Goal: Task Accomplishment & Management: Use online tool/utility

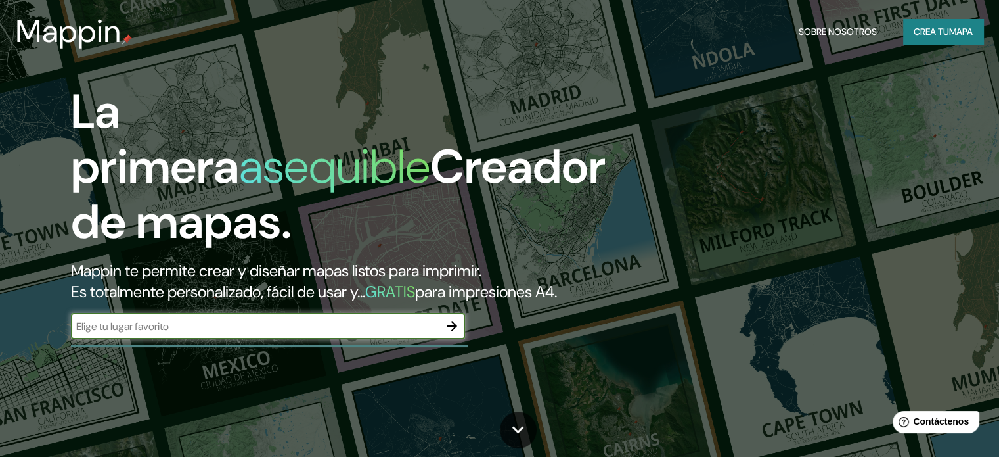
click at [187, 339] on div "​" at bounding box center [268, 326] width 394 height 26
click at [113, 334] on input "text" at bounding box center [255, 326] width 368 height 15
click at [131, 334] on input "text" at bounding box center [255, 326] width 368 height 15
paste input "Iztapalapa"
type input "Iztapalapa [GEOGRAPHIC_DATA]"
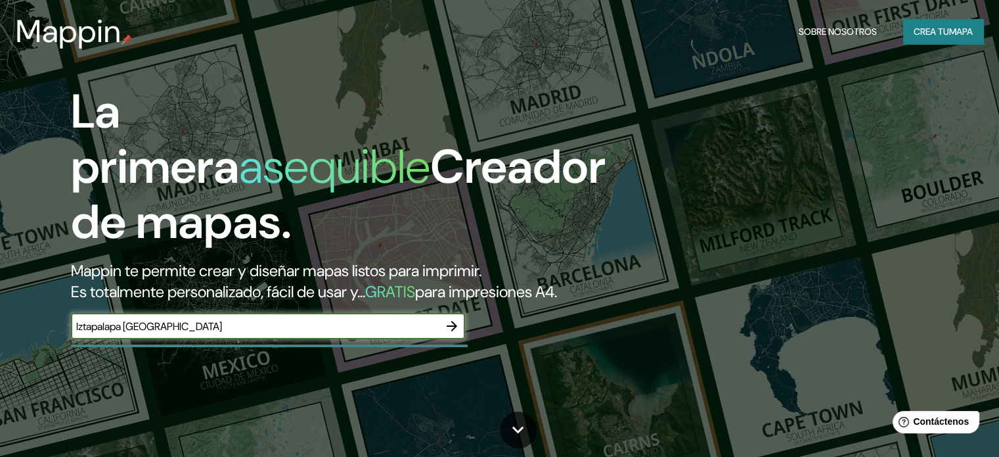
click at [451, 334] on icon "button" at bounding box center [452, 326] width 16 height 16
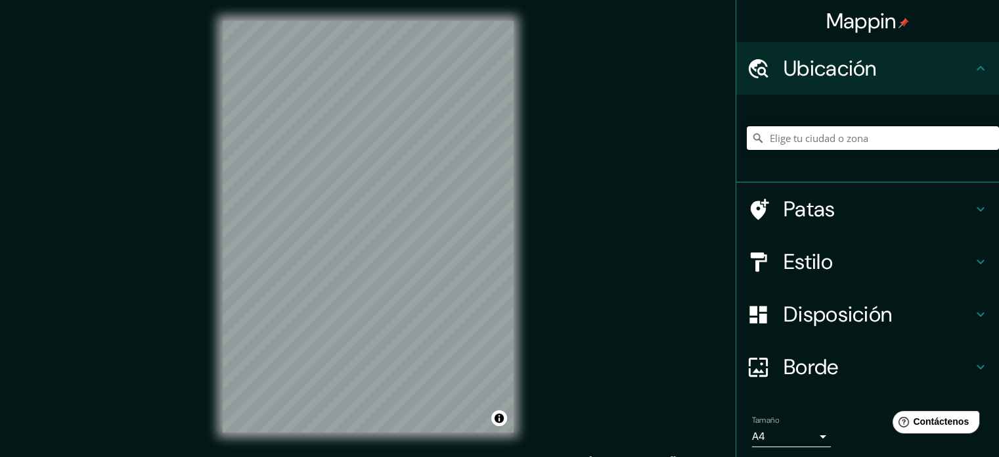
click at [805, 142] on input "Elige tu ciudad o zona" at bounding box center [873, 138] width 252 height 24
paste input "Iztapalapa"
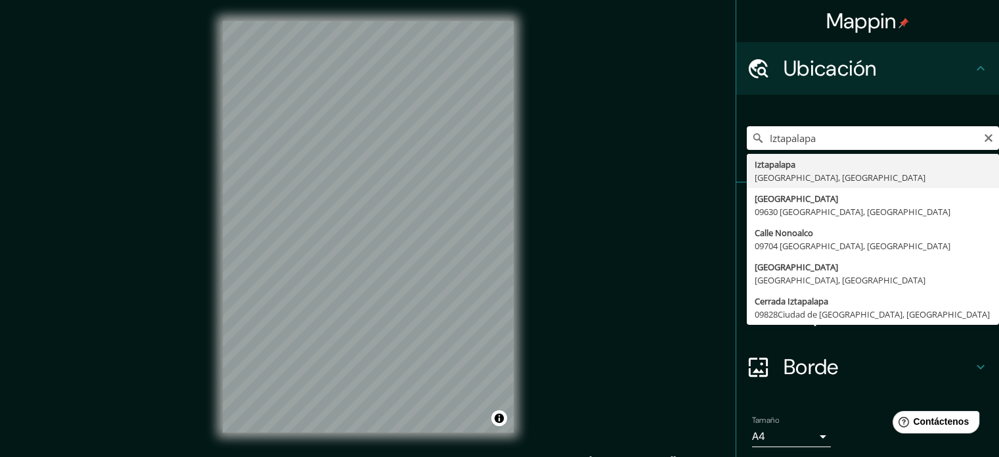
type input "Iztapalapa, [GEOGRAPHIC_DATA], [GEOGRAPHIC_DATA]"
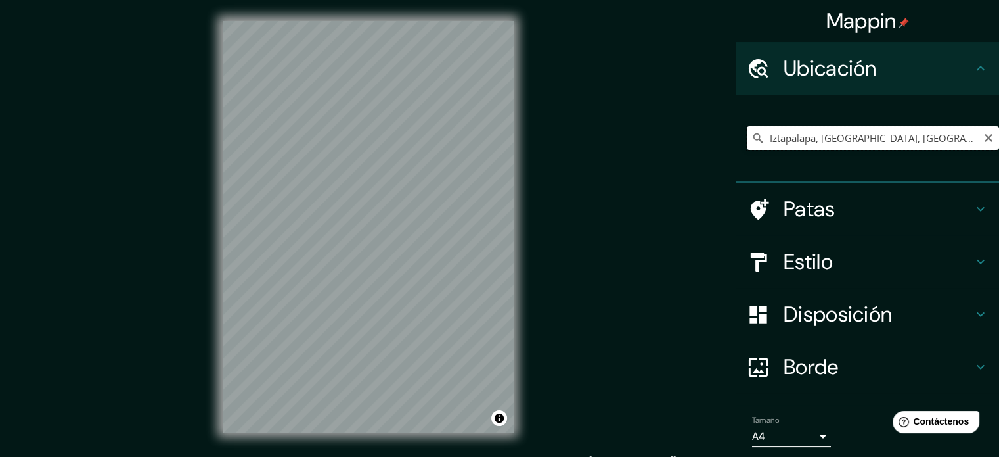
click at [954, 138] on input "Iztapalapa, [GEOGRAPHIC_DATA], [GEOGRAPHIC_DATA]" at bounding box center [873, 138] width 252 height 24
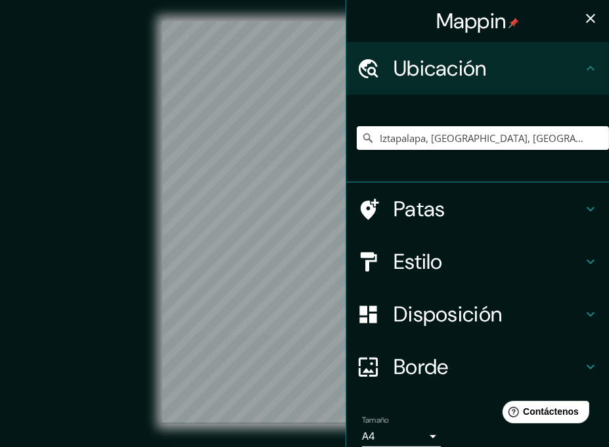
click at [109, 212] on div "© Mapbox © OpenStreetMap Improve this map" at bounding box center [304, 222] width 548 height 402
click at [583, 17] on icon "button" at bounding box center [591, 19] width 16 height 16
